Goal: Information Seeking & Learning: Understand process/instructions

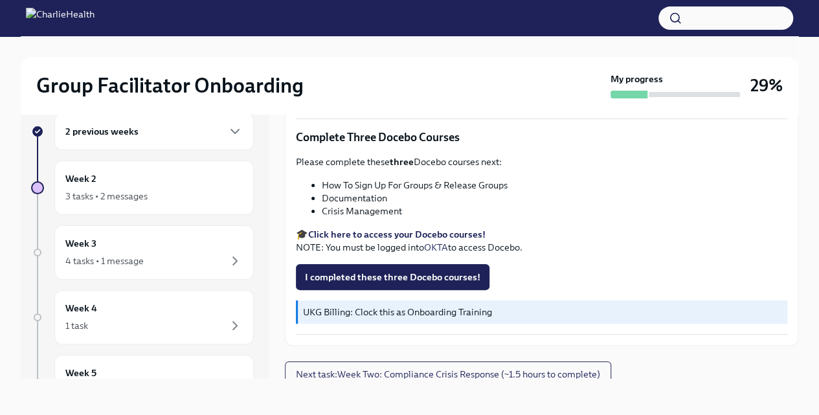
scroll to position [506, 0]
click at [424, 229] on strong "Click here to access your Docebo courses!" at bounding box center [396, 235] width 177 height 12
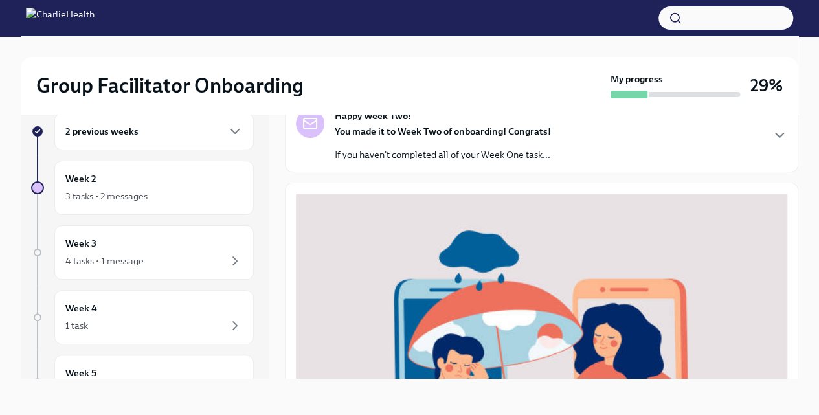
scroll to position [0, 0]
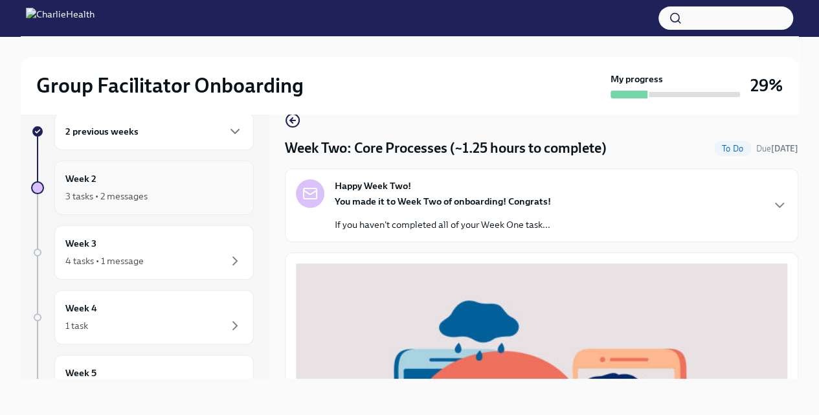
click at [162, 188] on div "3 tasks • 2 messages" at bounding box center [153, 196] width 177 height 16
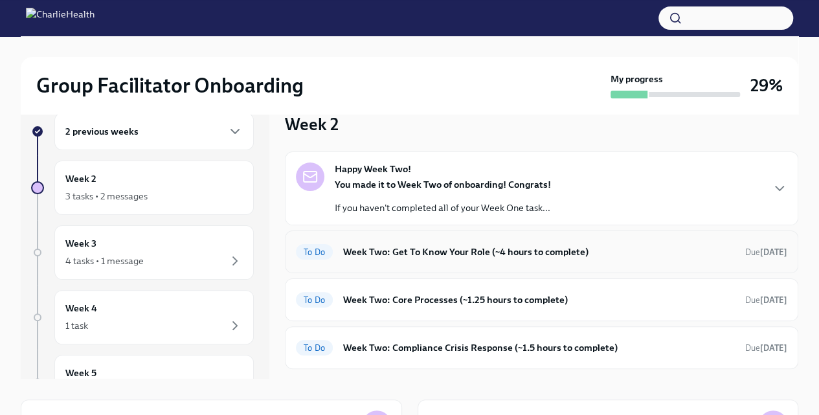
click at [491, 245] on h6 "Week Two: Get To Know Your Role (~4 hours to complete)" at bounding box center [539, 252] width 392 height 14
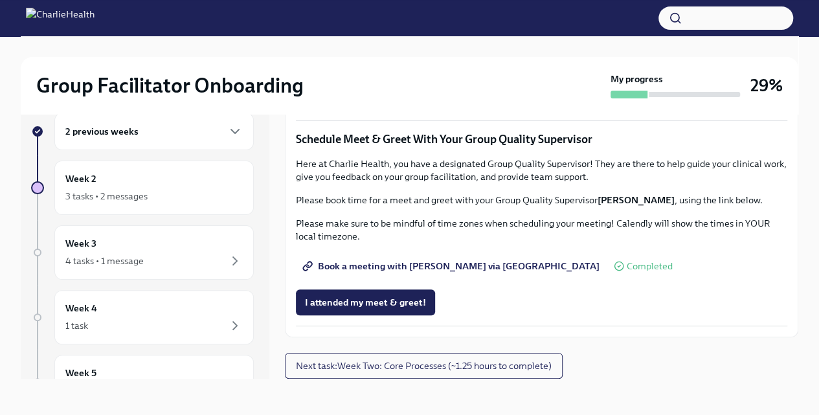
scroll to position [1229, 0]
click at [460, 369] on span "Next task : Week Two: Core Processes (~1.25 hours to complete)" at bounding box center [424, 365] width 256 height 13
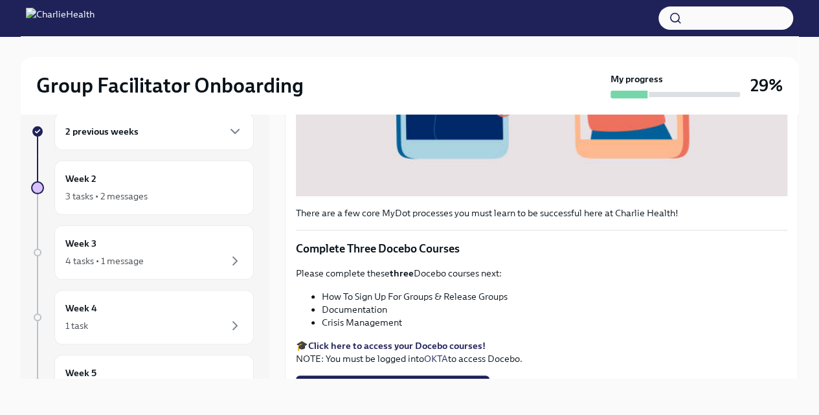
scroll to position [506, 0]
